Goal: Information Seeking & Learning: Learn about a topic

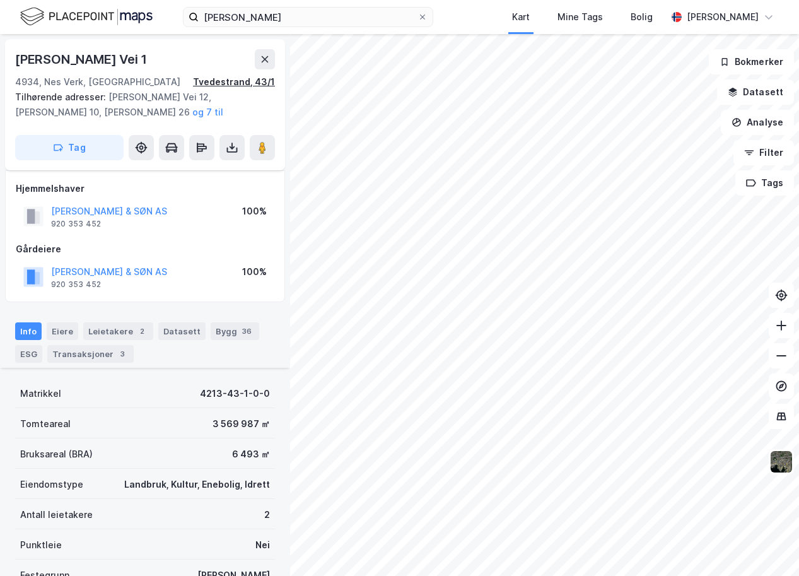
scroll to position [146, 0]
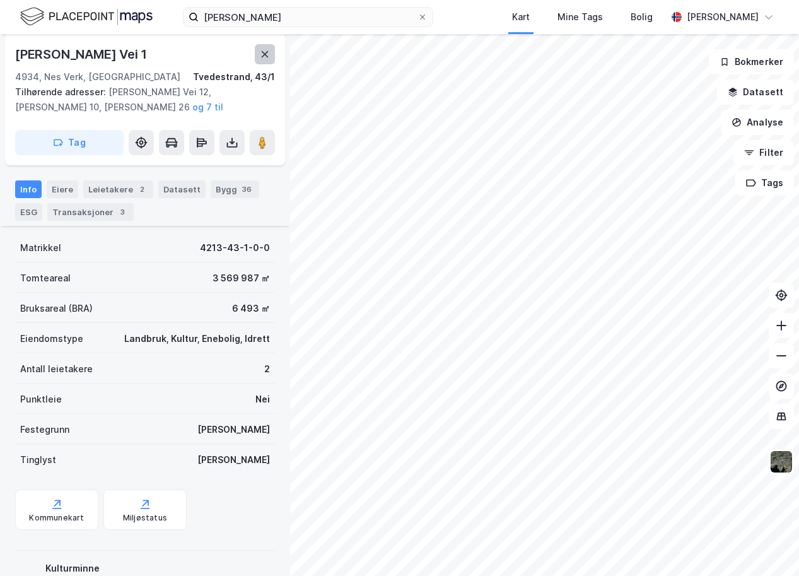
click at [264, 51] on icon at bounding box center [265, 54] width 10 height 10
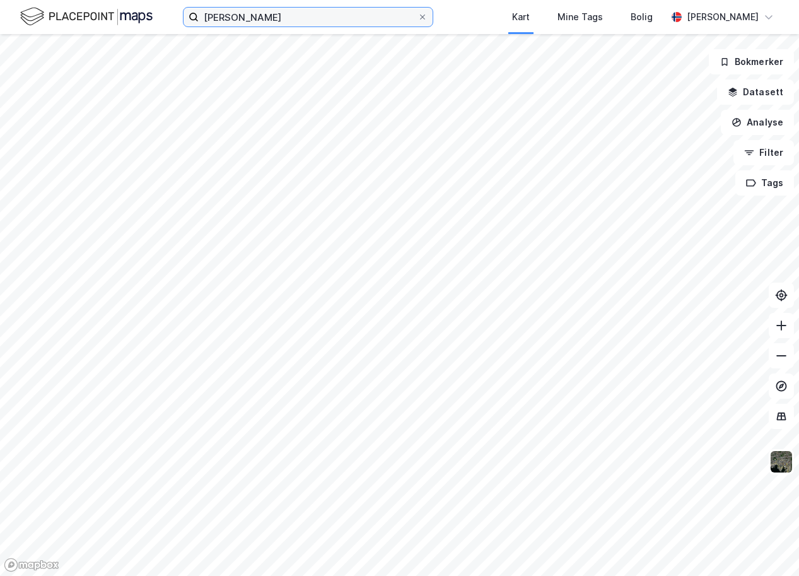
click at [271, 21] on input "[PERSON_NAME]" at bounding box center [308, 17] width 219 height 19
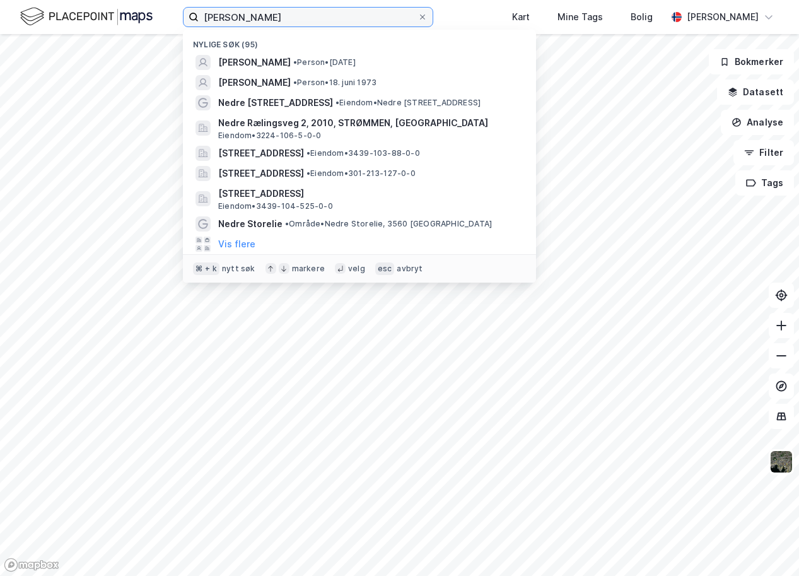
click at [271, 21] on input "[PERSON_NAME]" at bounding box center [308, 17] width 219 height 19
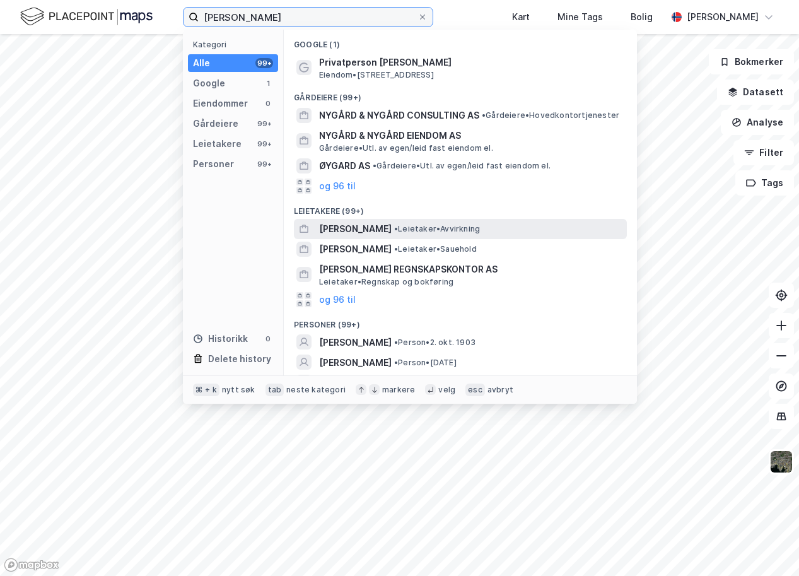
scroll to position [38, 0]
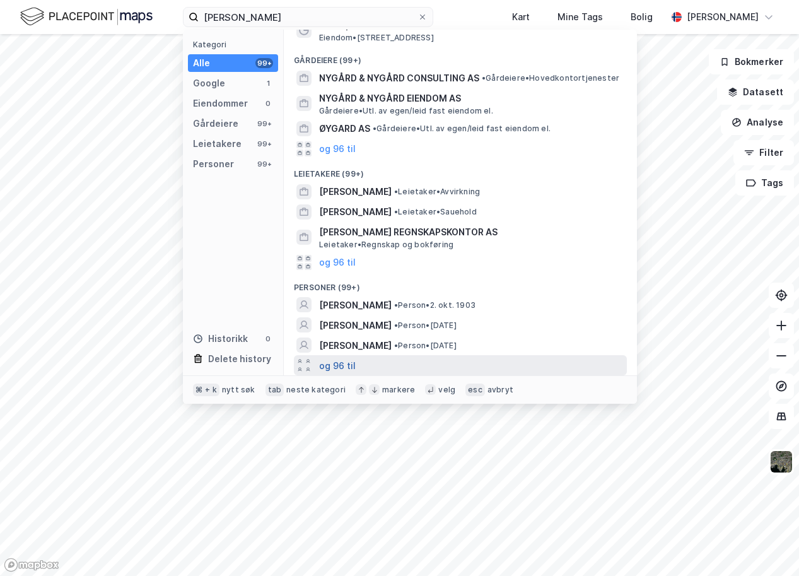
click at [336, 365] on button "og 96 til" at bounding box center [337, 365] width 37 height 15
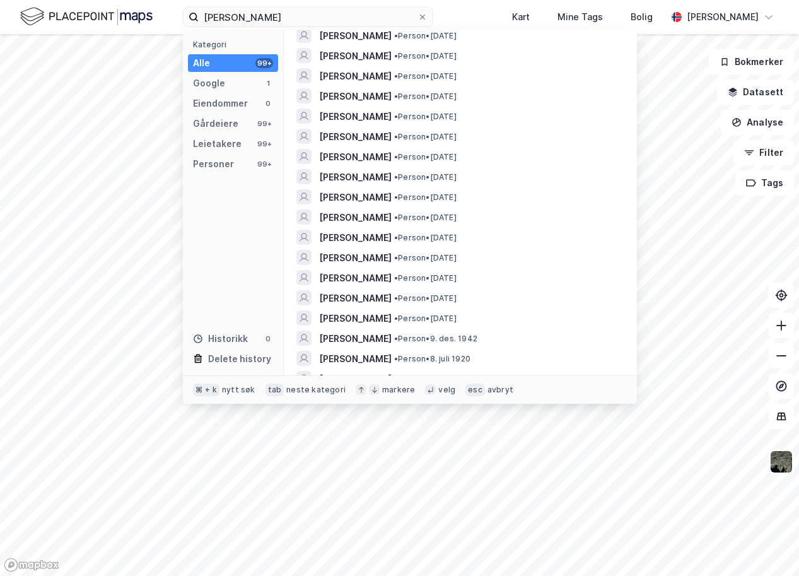
scroll to position [564, 0]
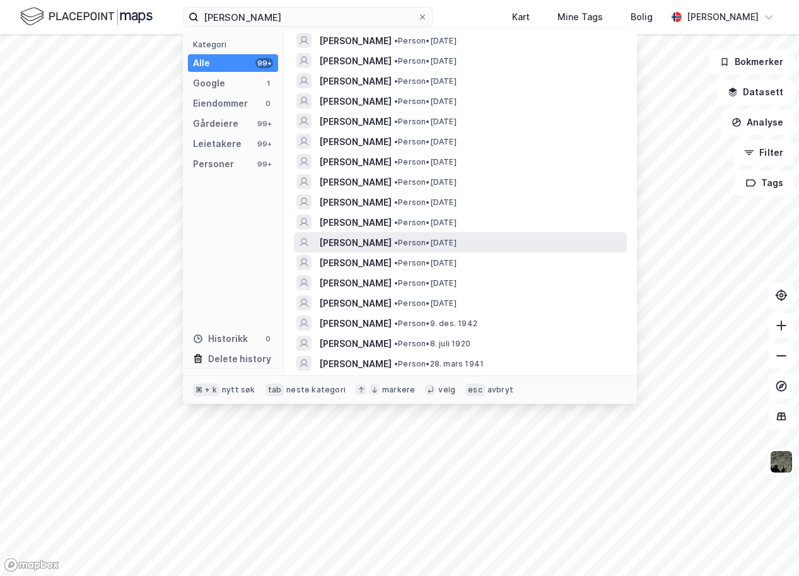
click at [367, 249] on span "[PERSON_NAME]" at bounding box center [355, 242] width 73 height 15
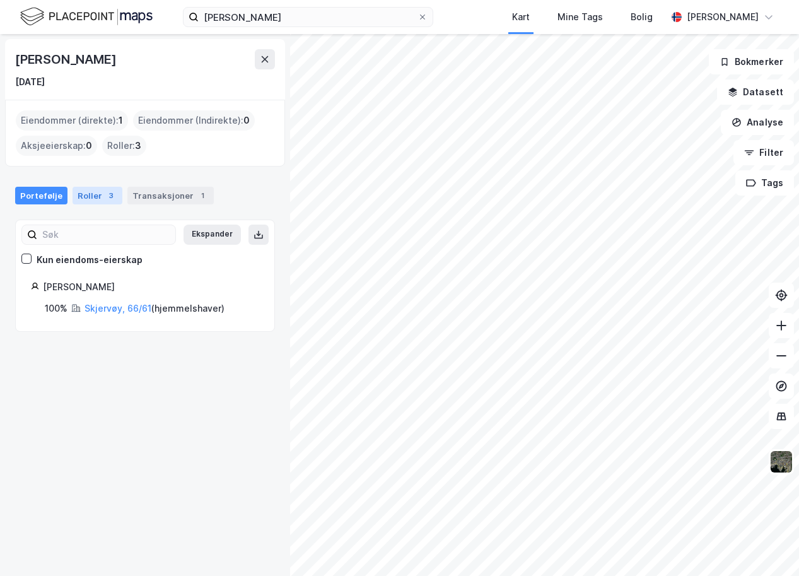
click at [88, 196] on div "Roller 3" at bounding box center [98, 196] width 50 height 18
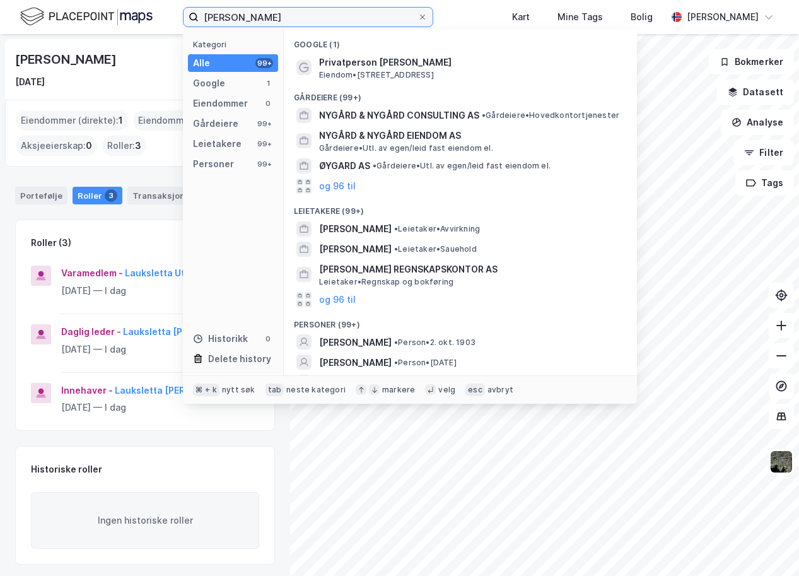
click at [254, 18] on input "[PERSON_NAME]" at bounding box center [308, 17] width 219 height 19
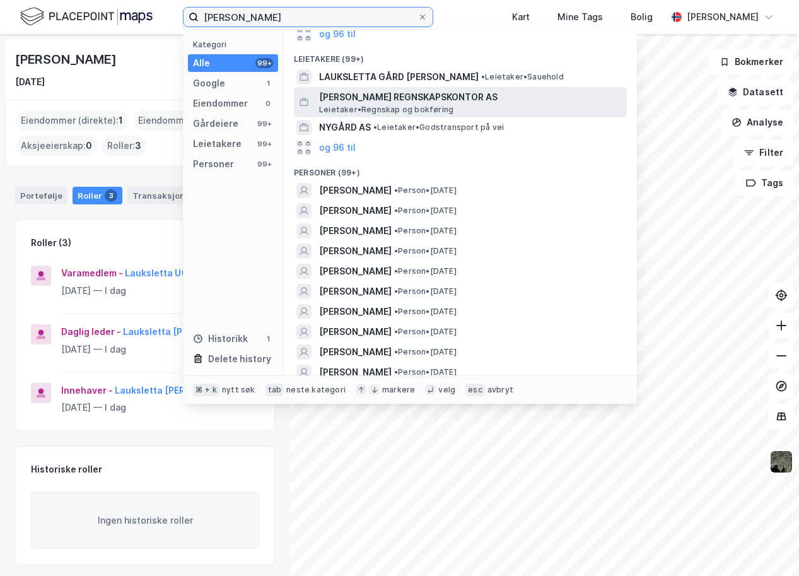
scroll to position [154, 0]
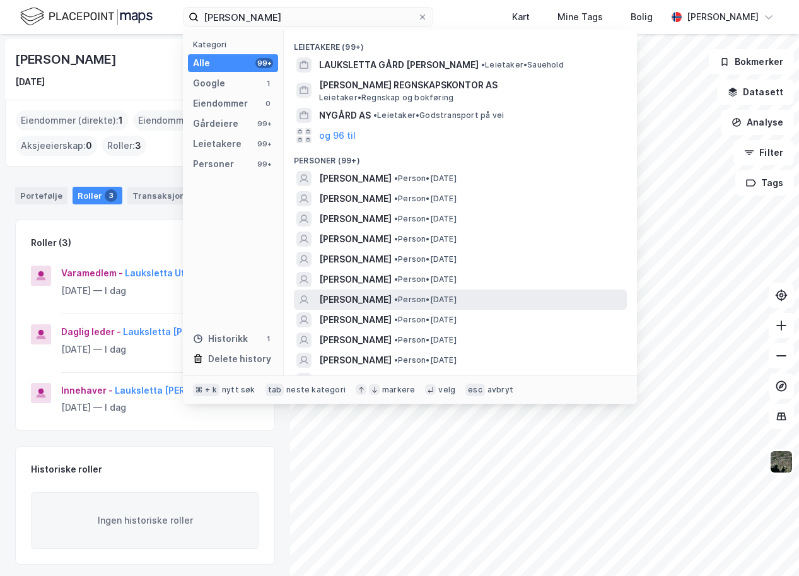
click at [366, 303] on span "[PERSON_NAME]" at bounding box center [355, 299] width 73 height 15
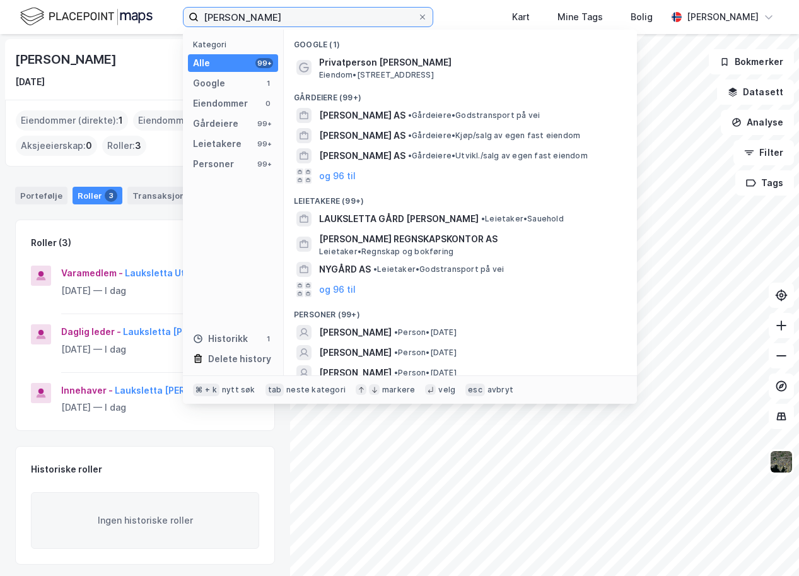
click at [387, 22] on input "[PERSON_NAME]" at bounding box center [308, 17] width 219 height 19
click at [217, 170] on div "Personer" at bounding box center [213, 163] width 41 height 15
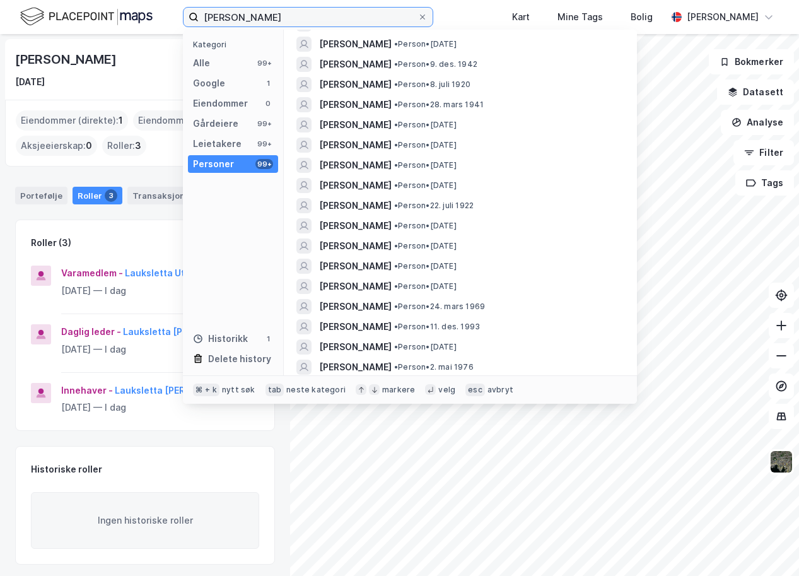
scroll to position [1232, 0]
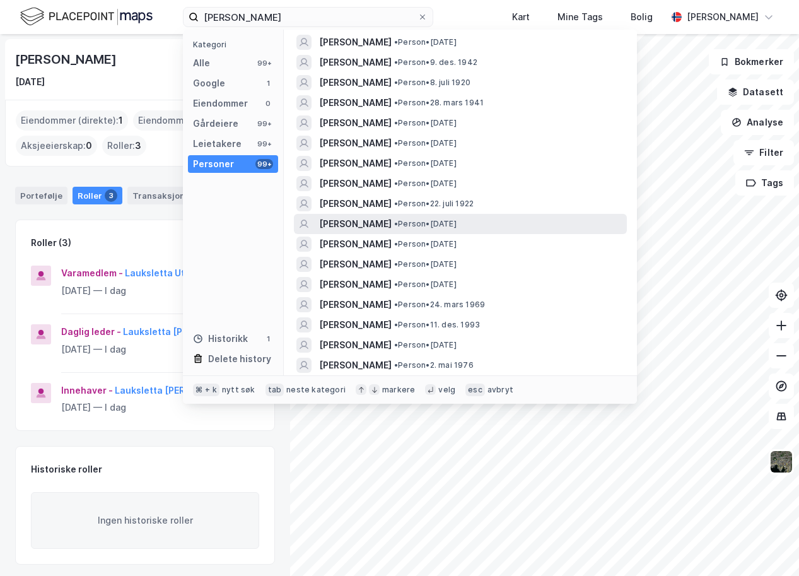
click at [492, 228] on div "[PERSON_NAME] • Person • [DATE]" at bounding box center [471, 223] width 305 height 15
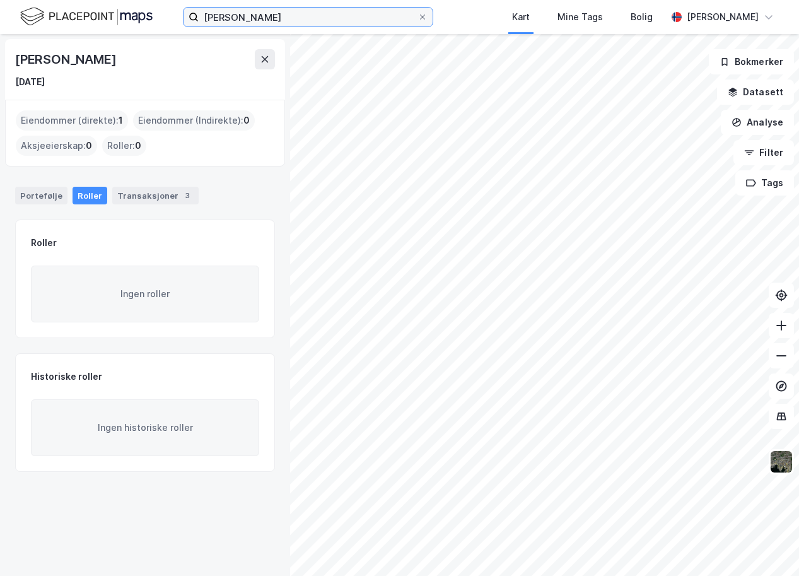
click at [304, 18] on input "[PERSON_NAME]" at bounding box center [308, 17] width 219 height 19
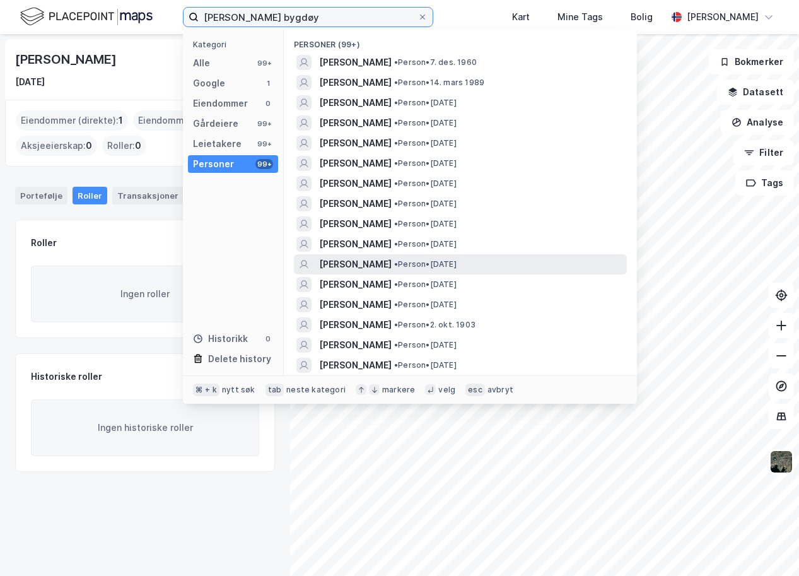
type input "[PERSON_NAME] bygdøy"
click at [355, 259] on span "[PERSON_NAME]" at bounding box center [355, 264] width 73 height 15
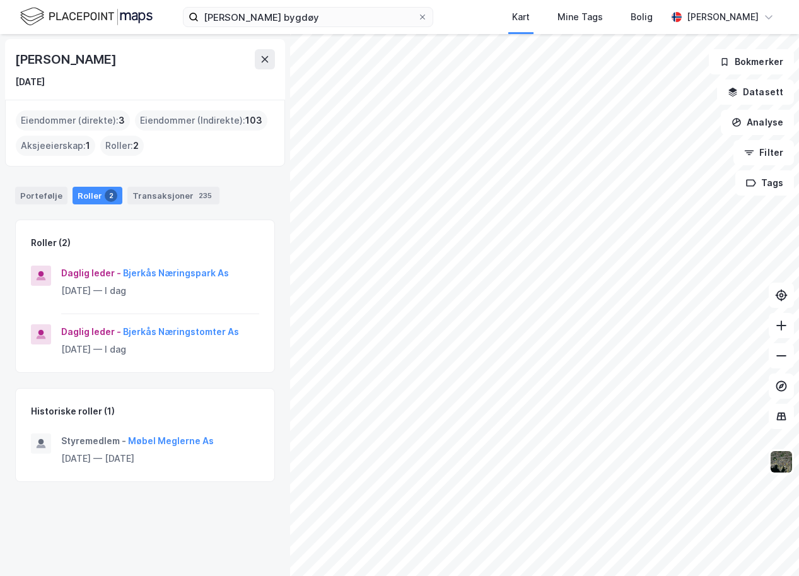
click at [110, 121] on div "Eiendommer (direkte) : 3" at bounding box center [73, 120] width 114 height 20
click at [59, 120] on div "Eiendommer (direkte) : 3" at bounding box center [73, 120] width 114 height 20
click at [40, 199] on div "Portefølje" at bounding box center [41, 196] width 52 height 18
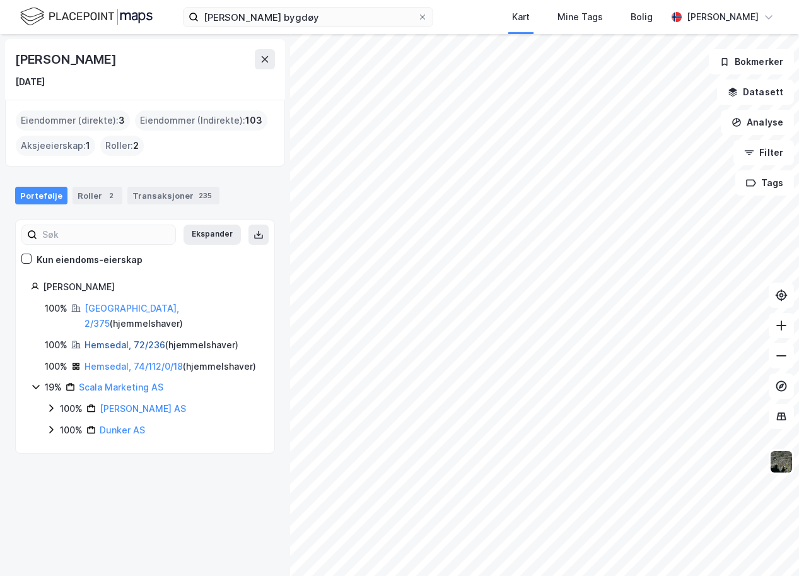
click at [115, 339] on link "Hemsedal, 72/236" at bounding box center [125, 344] width 81 height 11
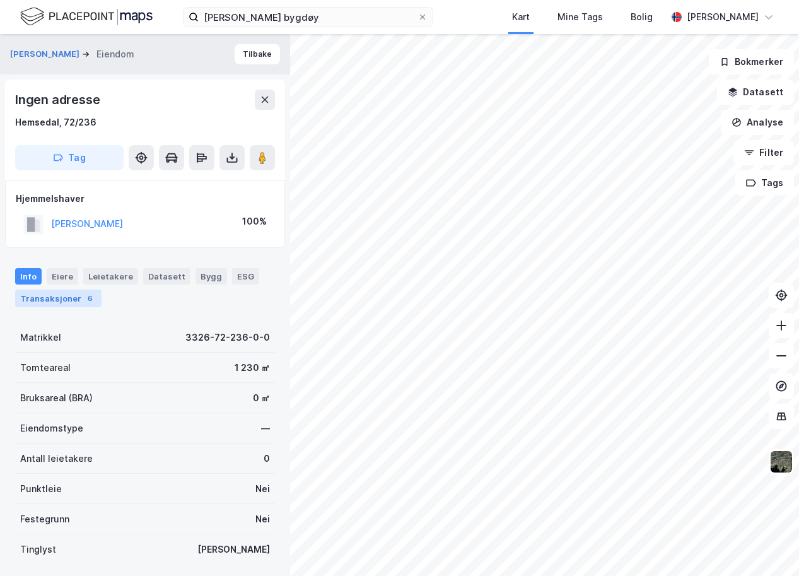
click at [69, 300] on div "Transaksjoner 6" at bounding box center [58, 299] width 86 height 18
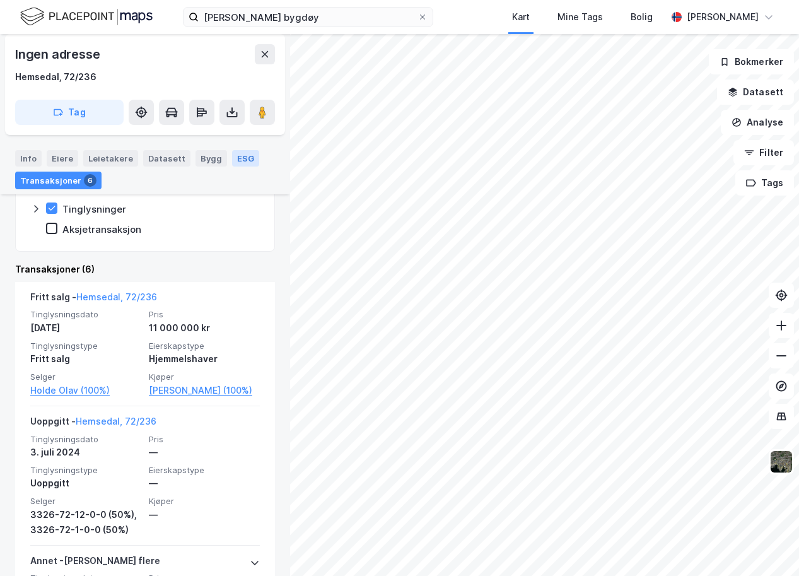
scroll to position [270, 0]
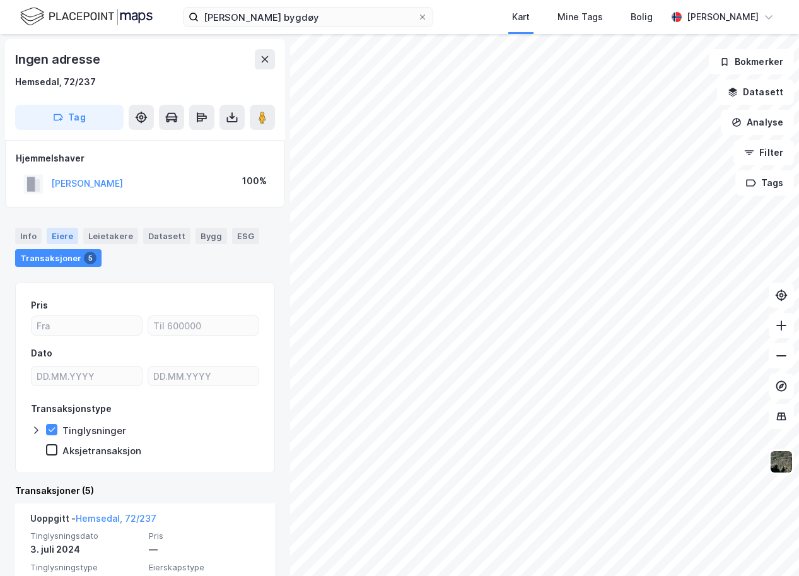
click at [59, 237] on div "Eiere" at bounding box center [63, 236] width 32 height 16
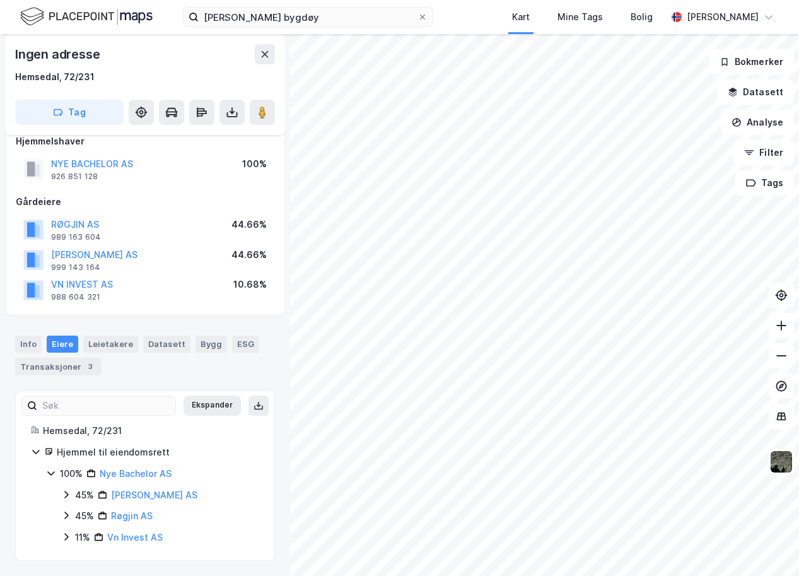
scroll to position [18, 0]
click at [143, 475] on link "Nye Bachelor AS" at bounding box center [136, 473] width 72 height 11
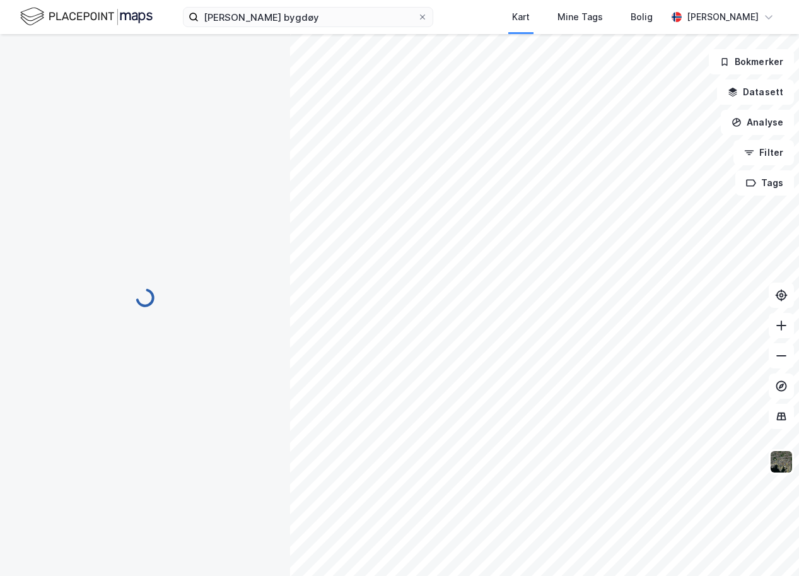
scroll to position [18, 0]
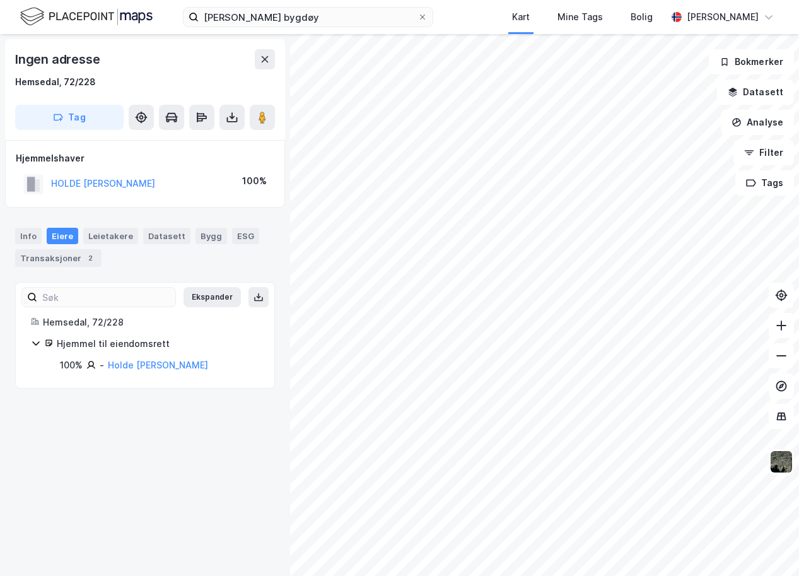
scroll to position [18, 0]
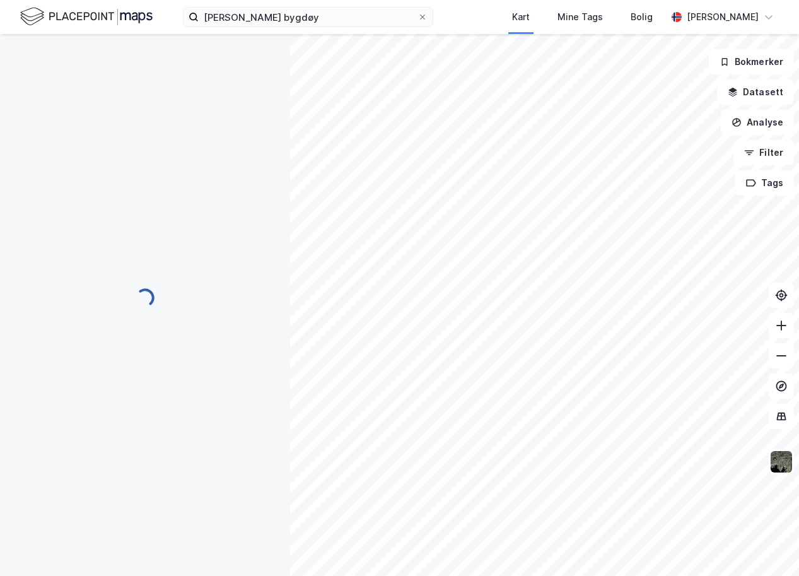
scroll to position [18, 0]
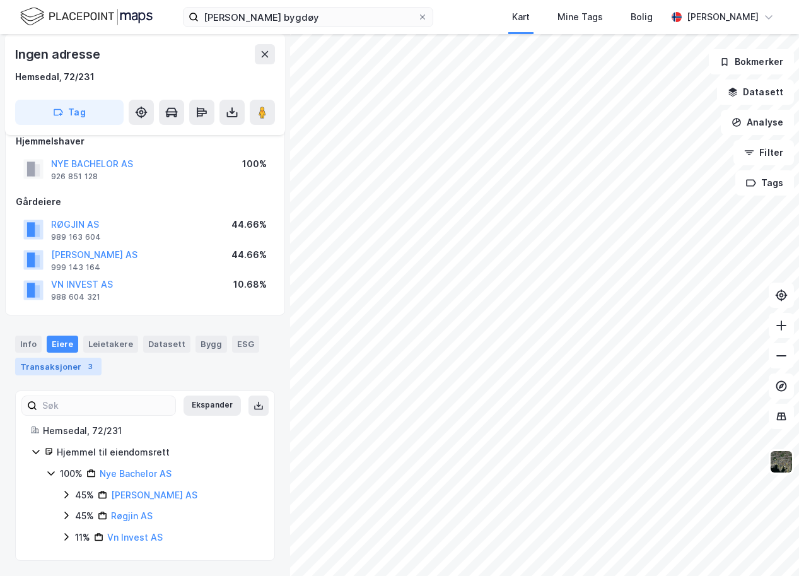
click at [61, 367] on div "Transaksjoner 3" at bounding box center [58, 367] width 86 height 18
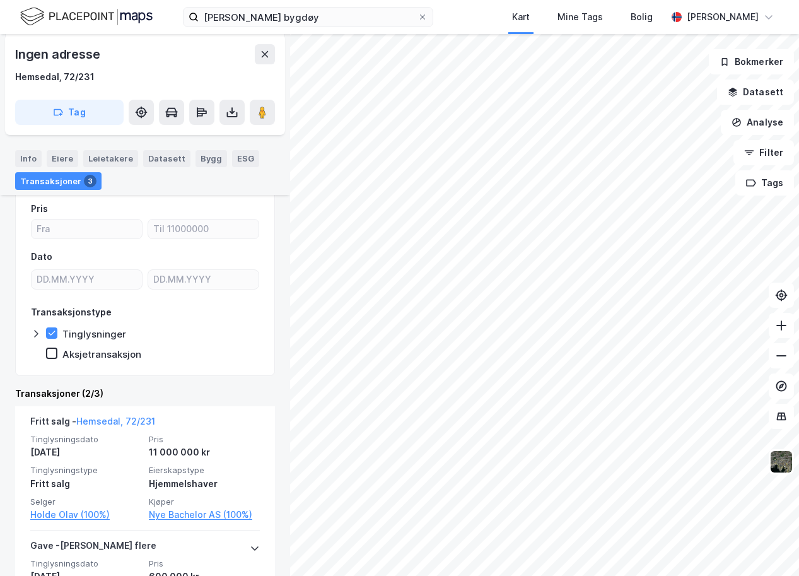
scroll to position [234, 0]
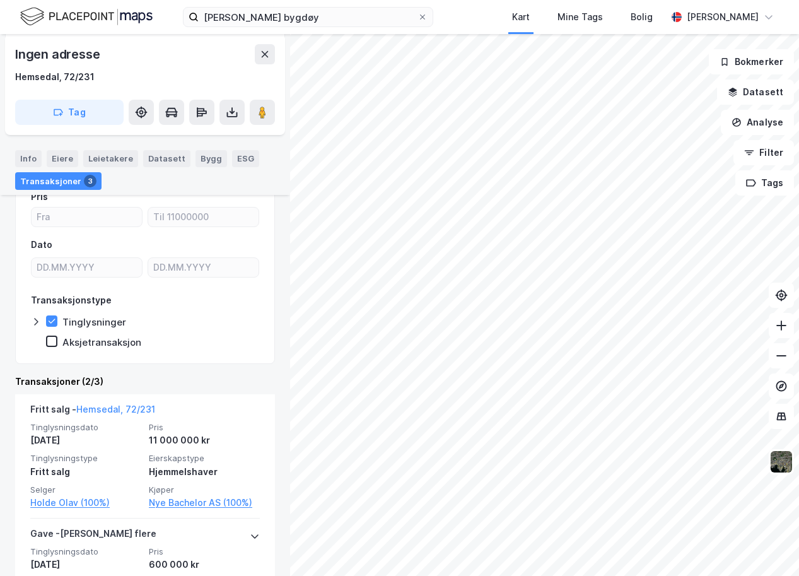
scroll to position [67, 0]
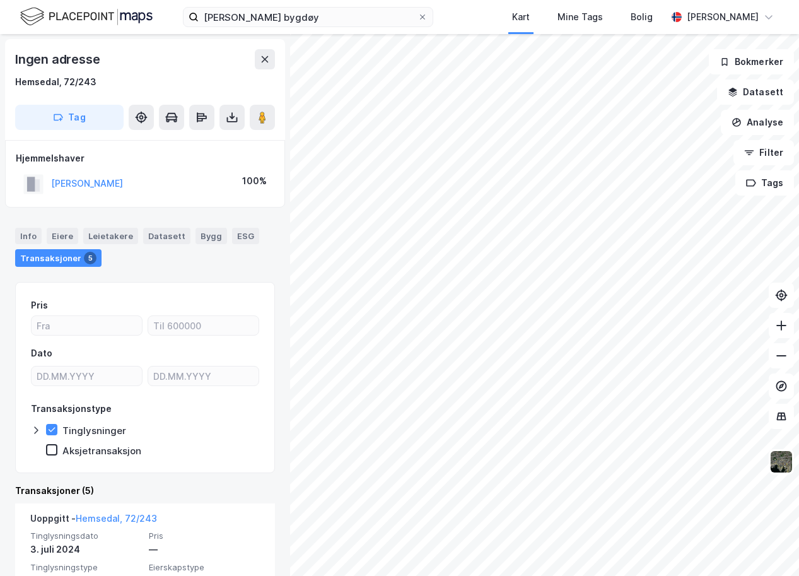
drag, startPoint x: 178, startPoint y: 262, endPoint x: 196, endPoint y: 152, distance: 111.3
click at [196, 152] on div "Ingen adresse Hemsedal, 72/243 Tag Hjemmelshaver [PERSON_NAME] HARRY 100% Info …" at bounding box center [145, 305] width 290 height 542
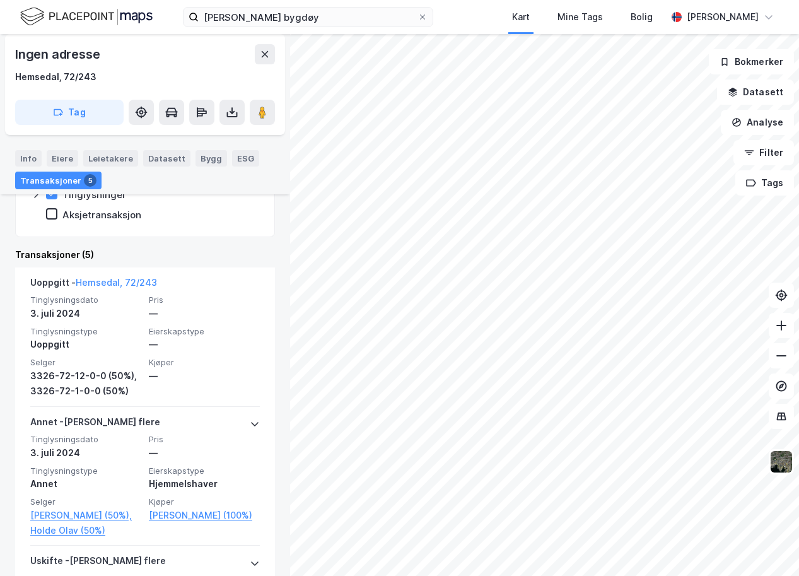
scroll to position [237, 0]
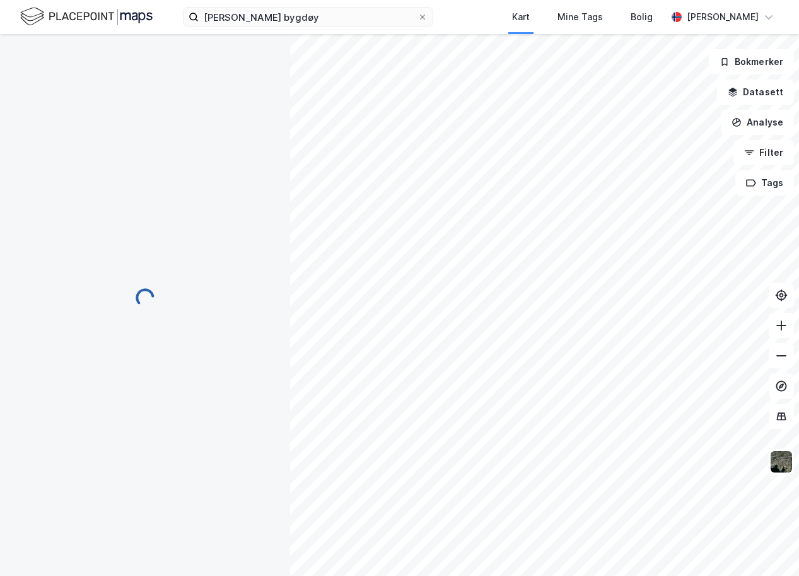
scroll to position [67, 0]
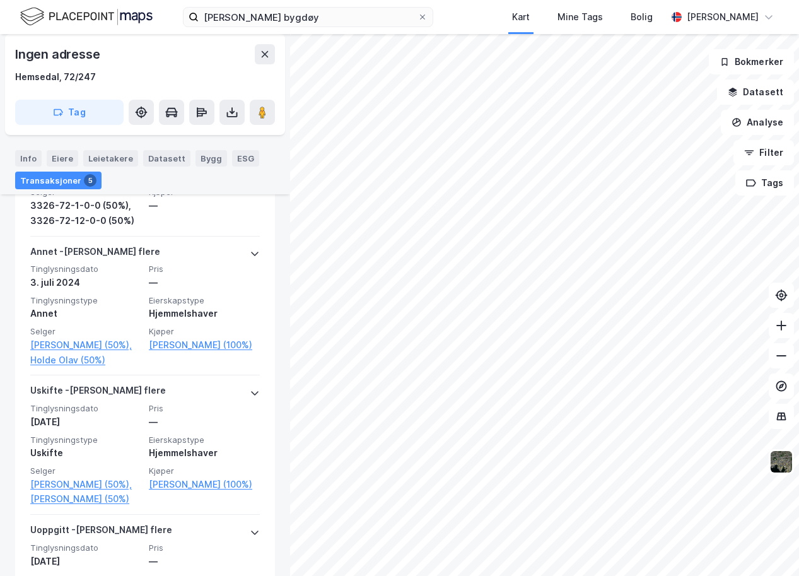
scroll to position [408, 0]
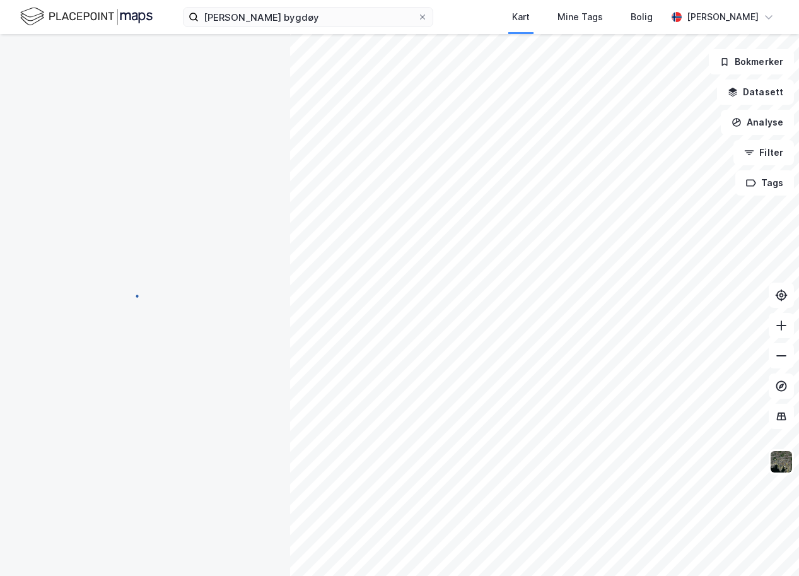
scroll to position [68, 0]
